Goal: Find specific page/section: Find specific page/section

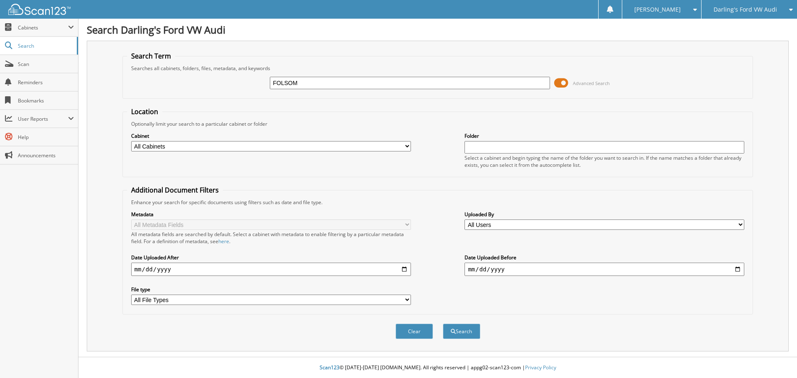
type input "FOLSOM"
click at [443, 324] on button "Search" at bounding box center [461, 331] width 37 height 15
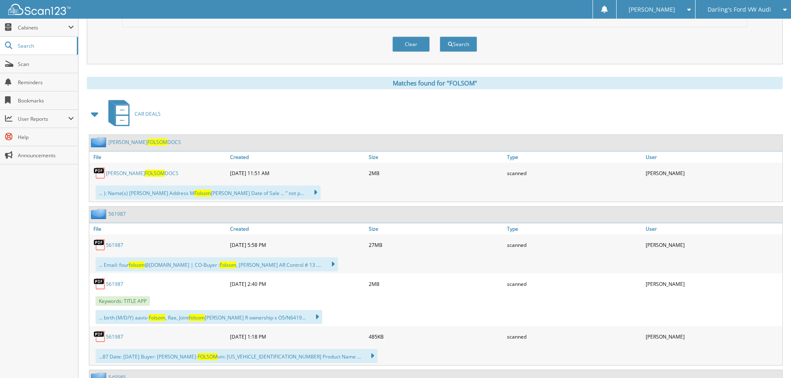
scroll to position [304, 0]
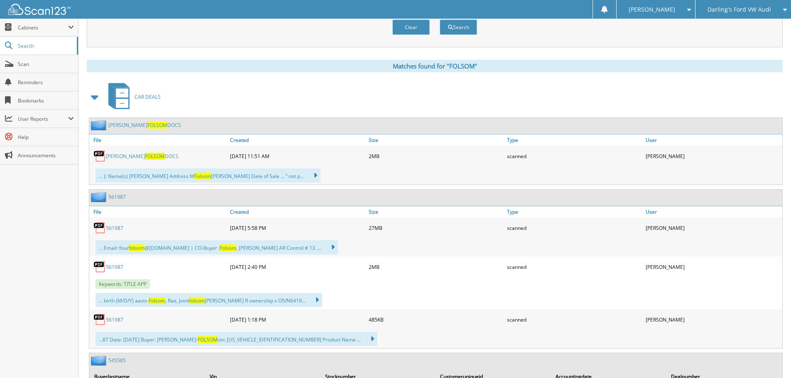
click at [120, 229] on link "561987" at bounding box center [114, 228] width 17 height 7
click at [594, 164] on div "scanned" at bounding box center [574, 156] width 139 height 17
click at [145, 157] on span "FOLSOM" at bounding box center [155, 156] width 20 height 7
